Goal: Check status: Check status

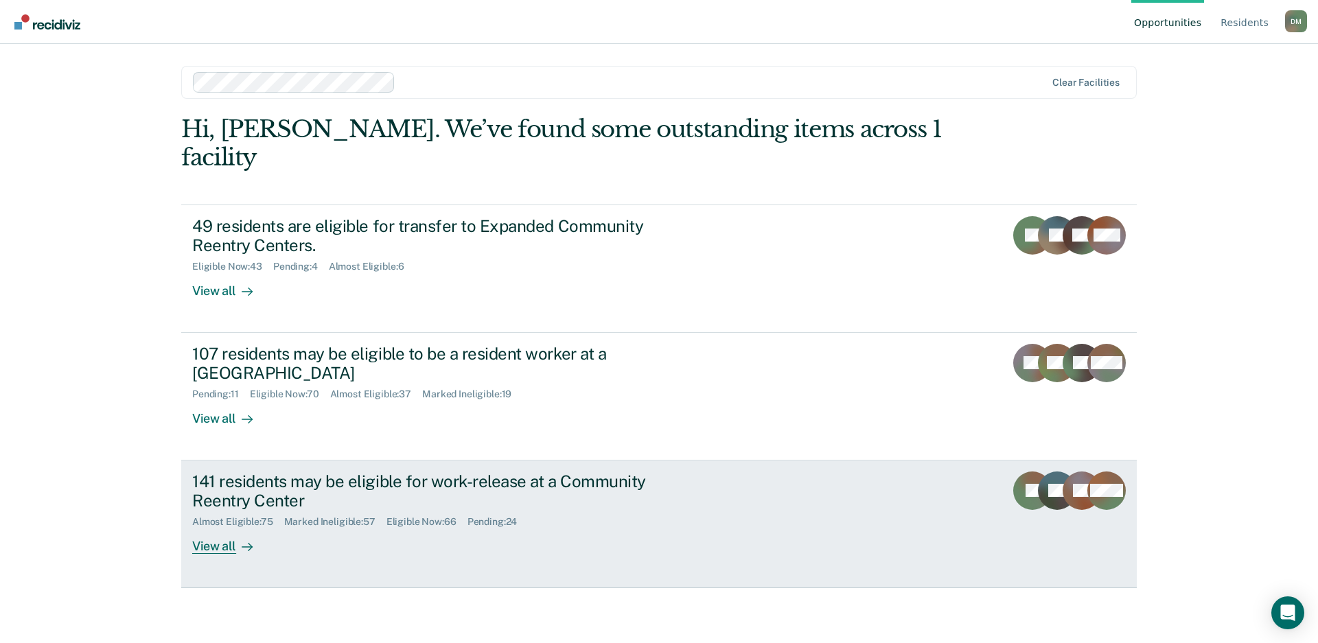
click at [727, 467] on link "141 residents may be eligible for work-release at a Community Reentry Center Al…" at bounding box center [658, 525] width 955 height 128
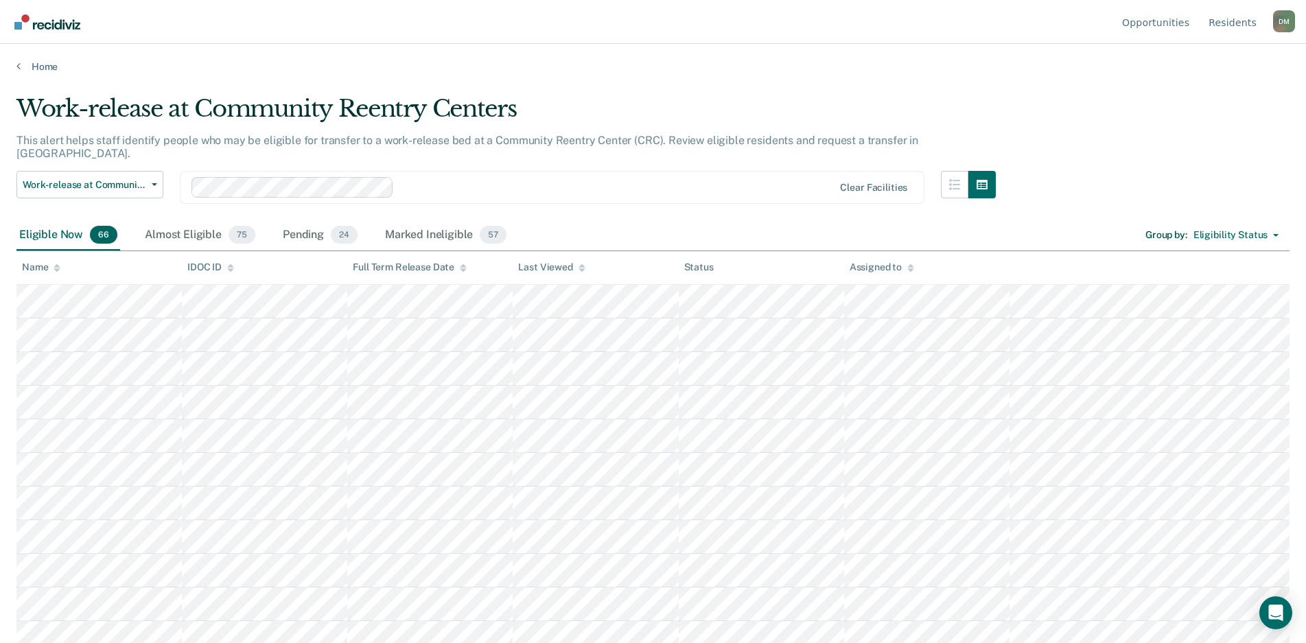
click at [579, 270] on icon at bounding box center [582, 268] width 7 height 9
click at [579, 271] on div at bounding box center [582, 267] width 7 height 12
click at [178, 223] on div "Almost Eligible 75" at bounding box center [200, 235] width 116 height 30
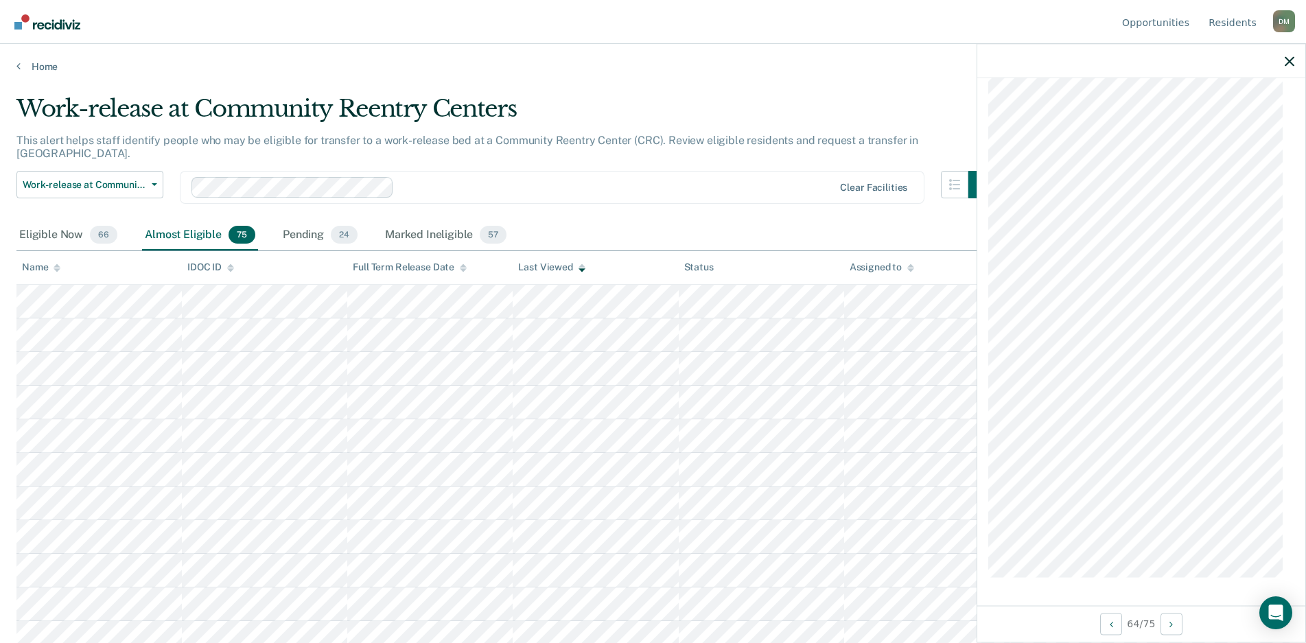
scroll to position [2434, 0]
click at [141, 179] on span "Work-release at Community Reentry Centers" at bounding box center [85, 185] width 124 height 12
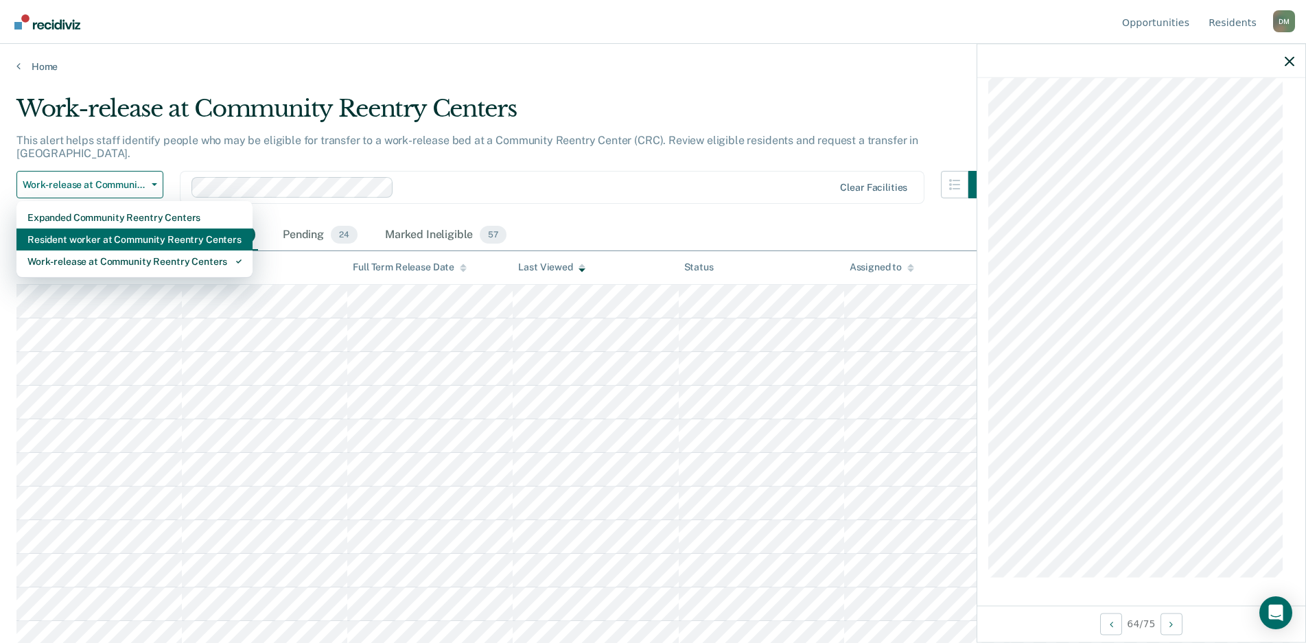
click at [129, 231] on div "Resident worker at Community Reentry Centers" at bounding box center [134, 240] width 214 height 22
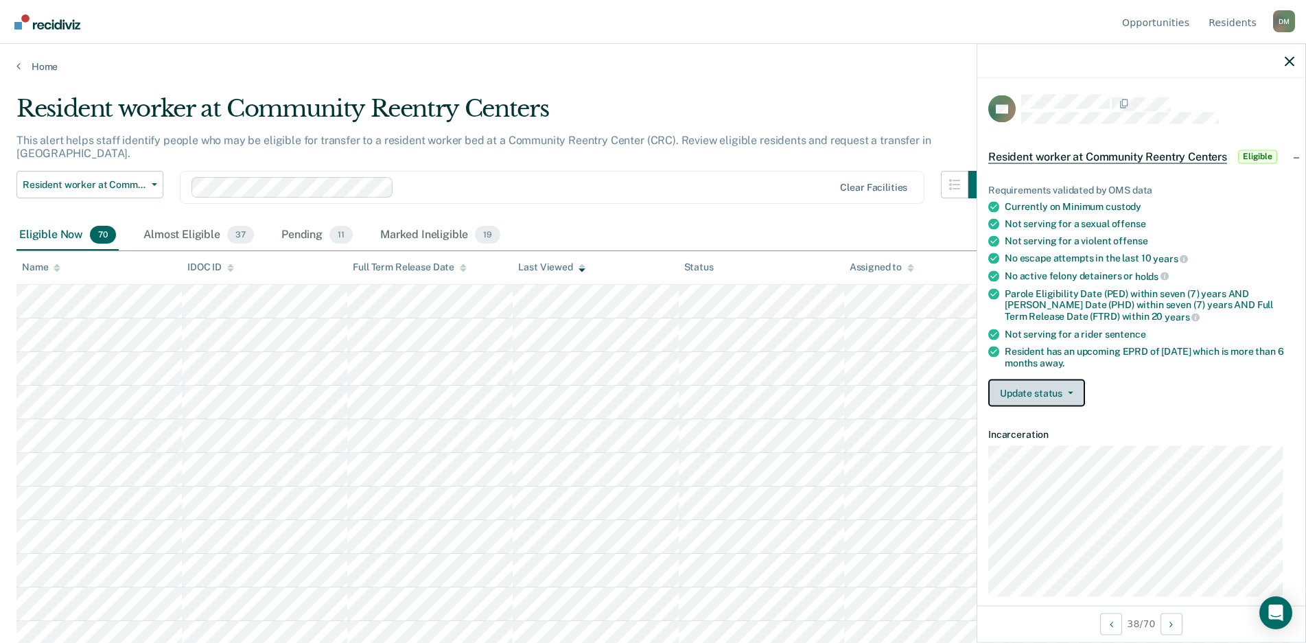
click at [1060, 384] on button "Update status" at bounding box center [1036, 393] width 97 height 27
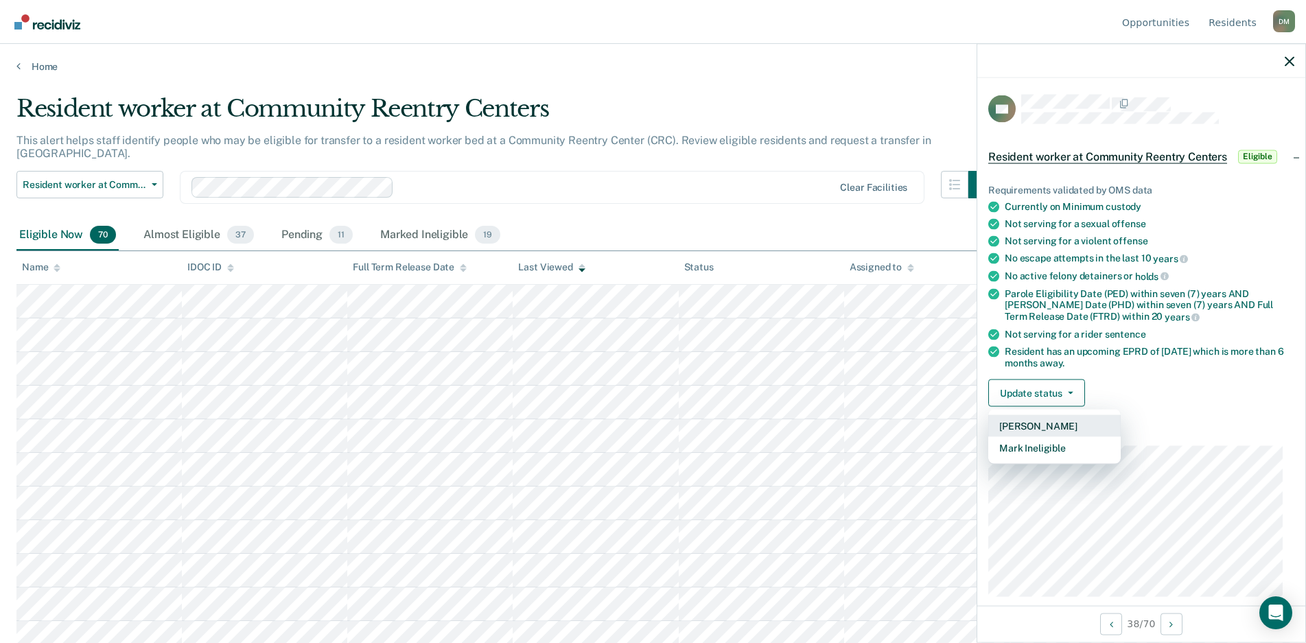
click at [1035, 422] on button "[PERSON_NAME]" at bounding box center [1054, 426] width 132 height 22
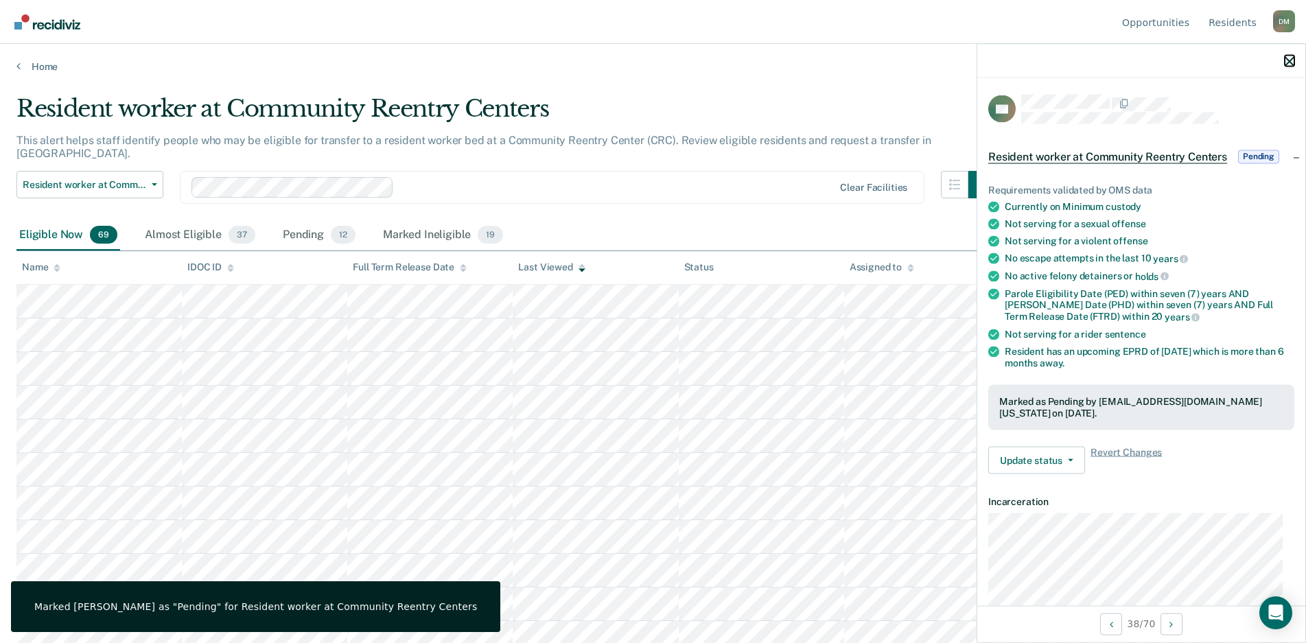
click at [1292, 60] on icon "button" at bounding box center [1290, 61] width 10 height 10
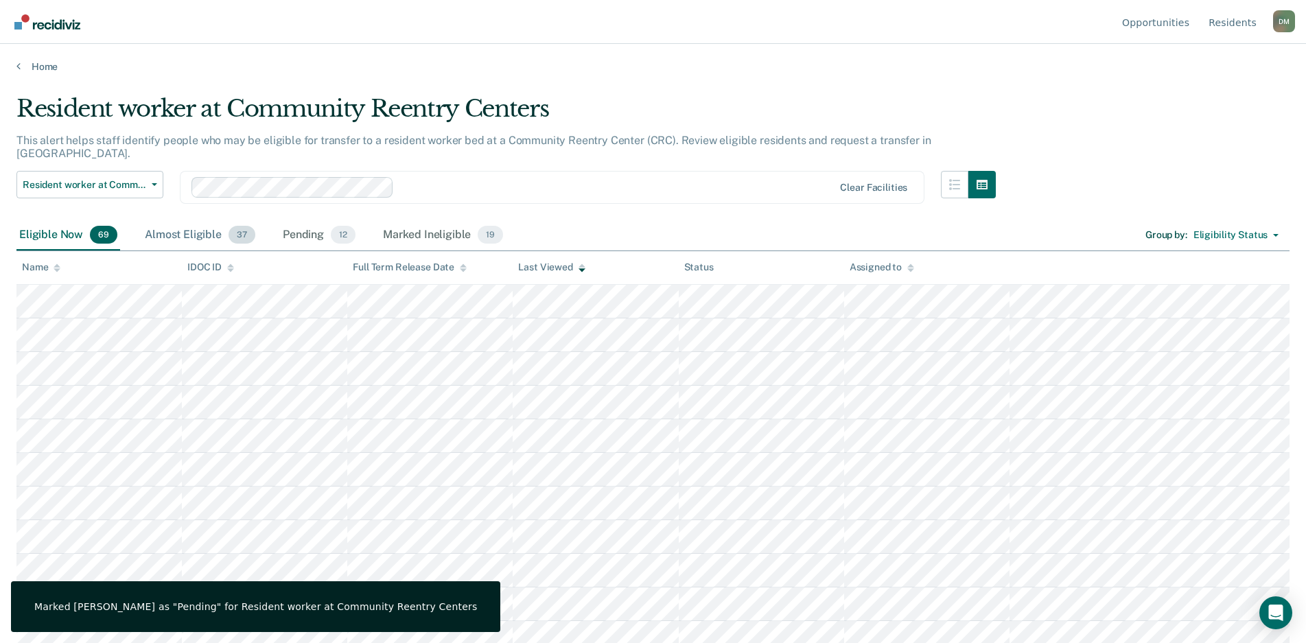
click at [166, 223] on div "Almost Eligible 37" at bounding box center [200, 235] width 116 height 30
